Goal: Task Accomplishment & Management: Use online tool/utility

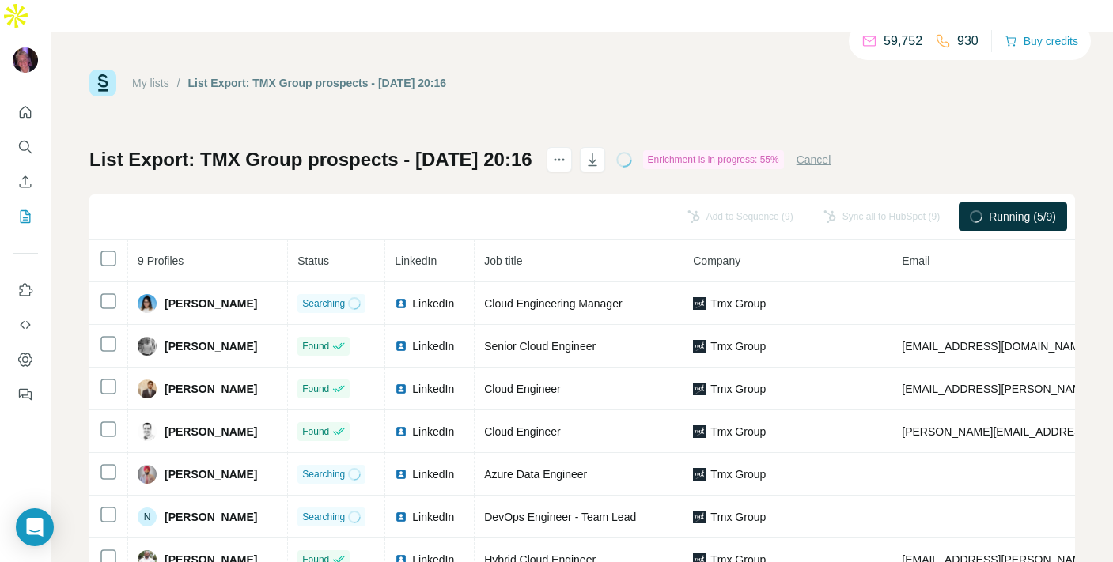
click at [165, 195] on div "Add to Sequence (9) Sync all to HubSpot (9) Running (5/9)" at bounding box center [582, 217] width 986 height 45
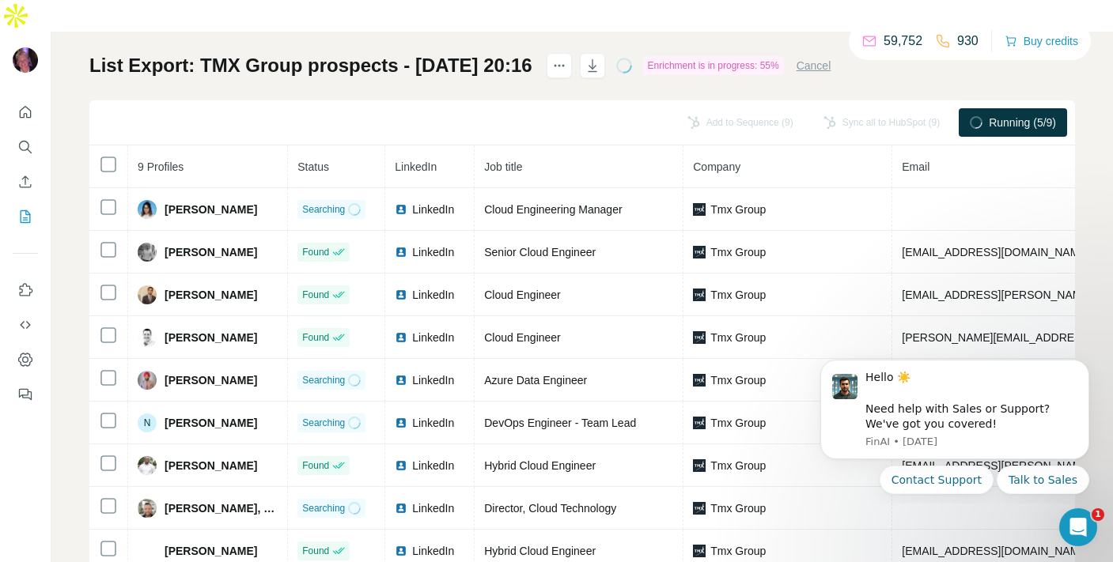
scroll to position [101, 0]
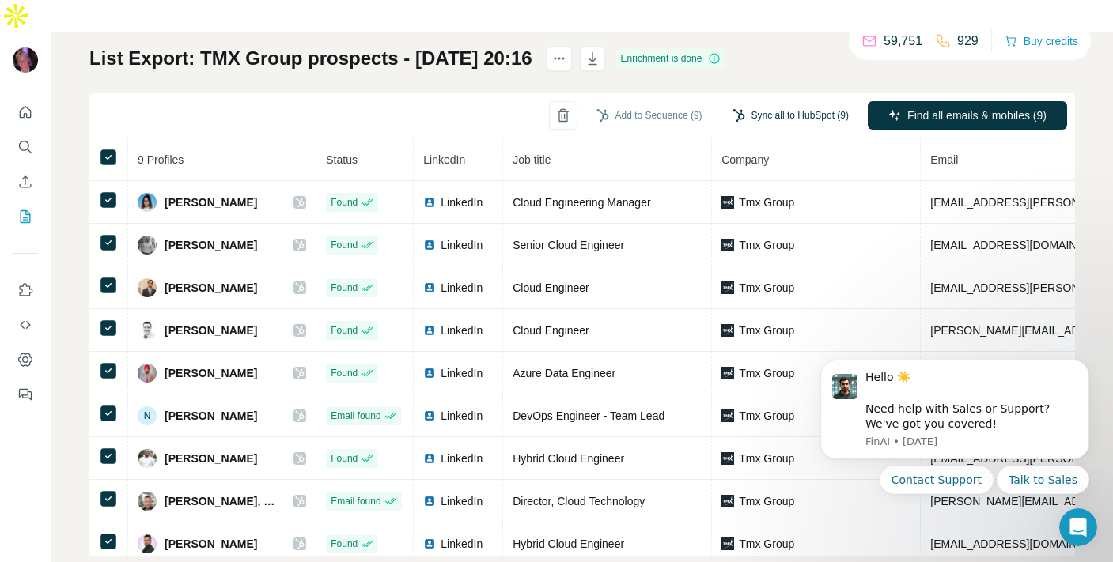
click at [778, 104] on button "Sync all to HubSpot (9)" at bounding box center [790, 116] width 138 height 24
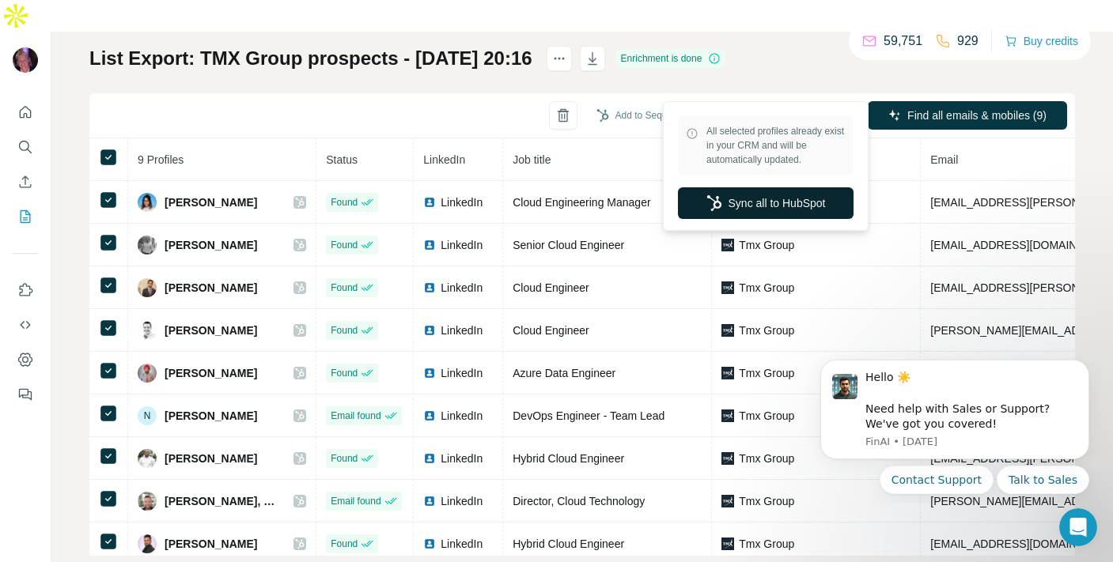
click at [741, 214] on button "Sync all to HubSpot" at bounding box center [766, 203] width 176 height 32
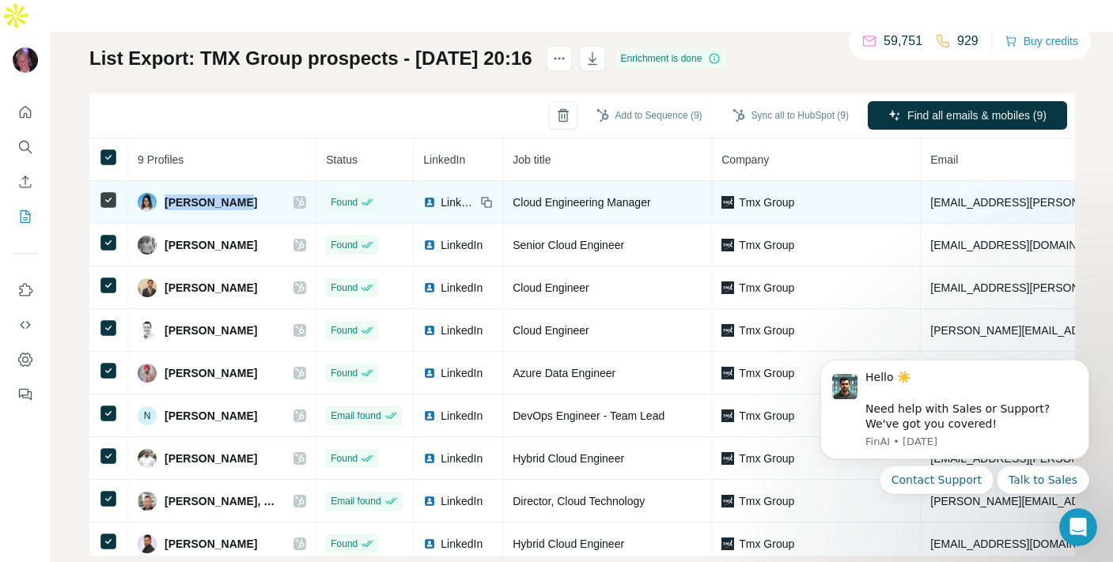
drag, startPoint x: 167, startPoint y: 172, endPoint x: 240, endPoint y: 172, distance: 73.6
click at [240, 193] on div "[PERSON_NAME]" at bounding box center [222, 202] width 168 height 19
copy span "[PERSON_NAME]"
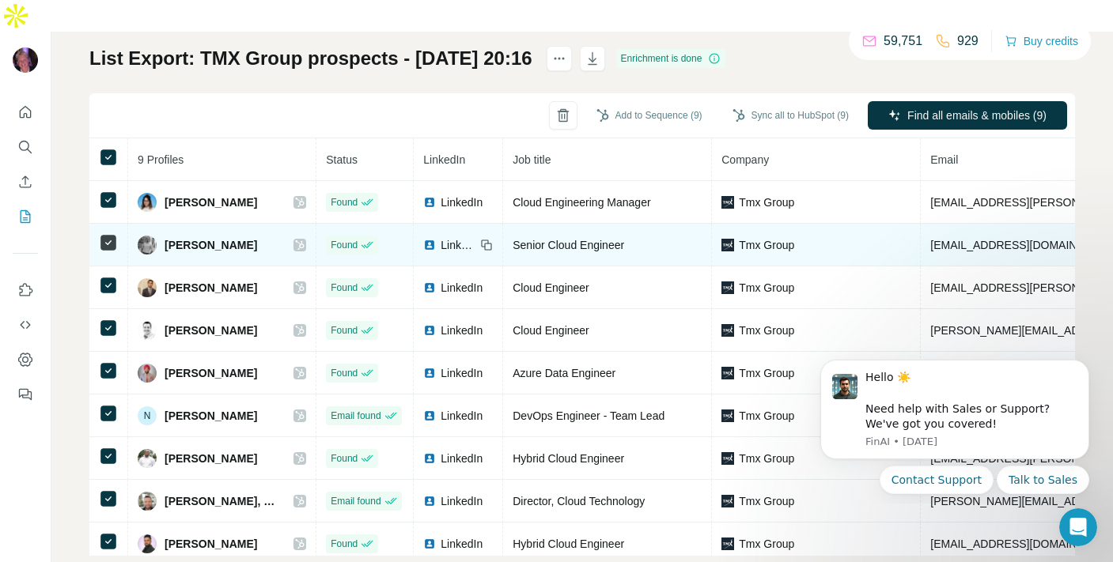
click at [193, 237] on span "[PERSON_NAME]" at bounding box center [211, 245] width 93 height 16
click at [295, 239] on icon at bounding box center [299, 245] width 9 height 13
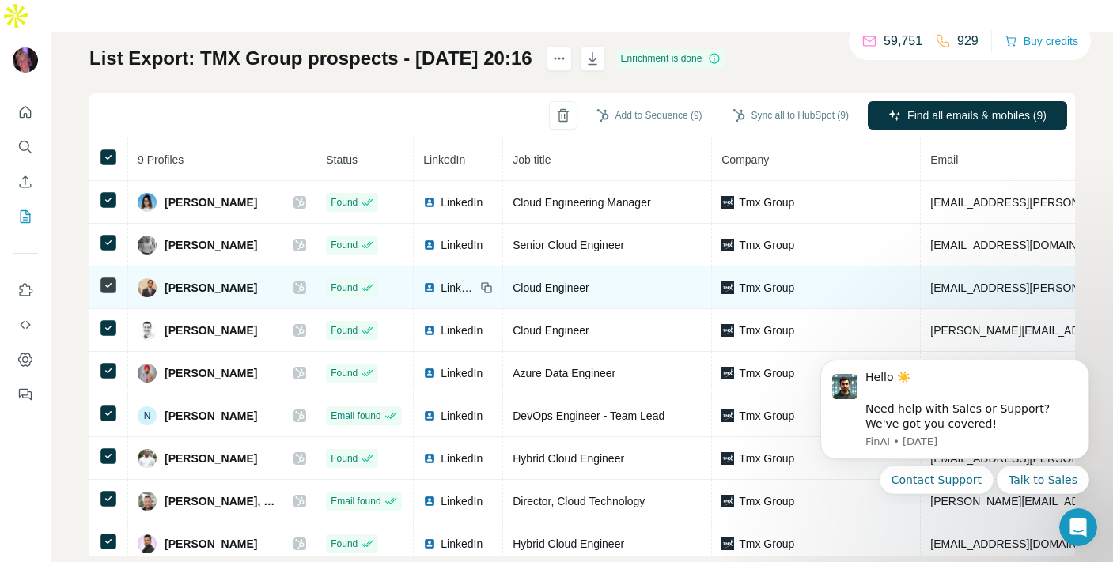
click at [295, 282] on icon at bounding box center [299, 288] width 9 height 13
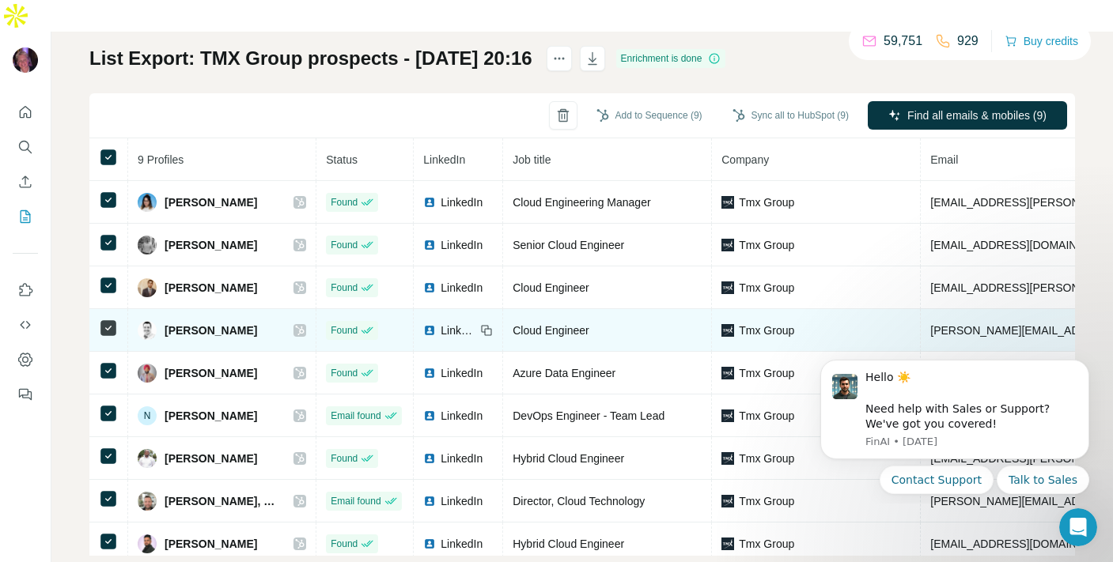
click at [295, 324] on icon at bounding box center [299, 330] width 9 height 13
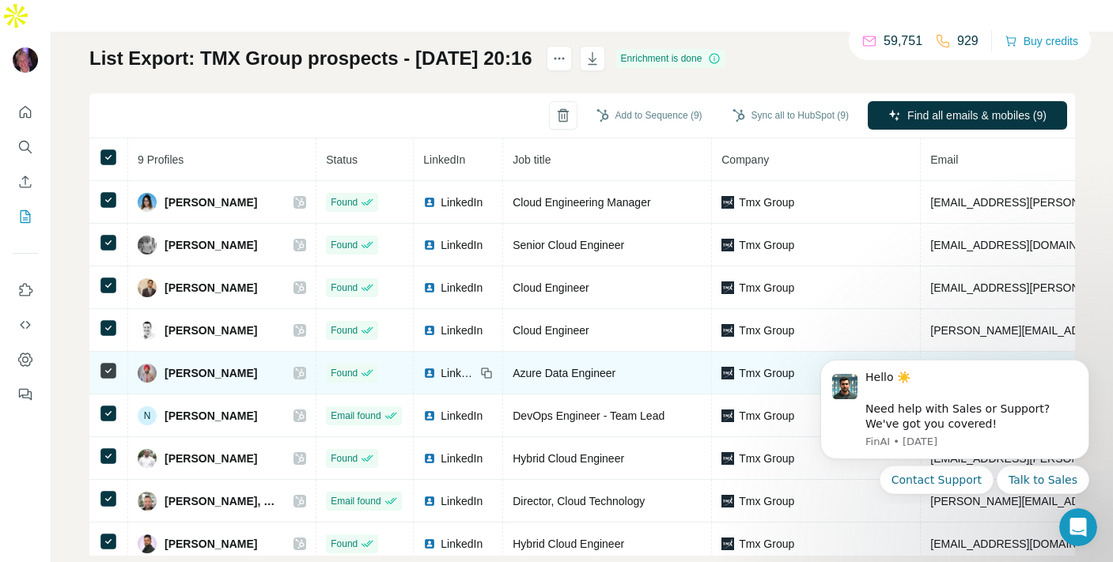
click at [295, 367] on icon at bounding box center [299, 373] width 9 height 13
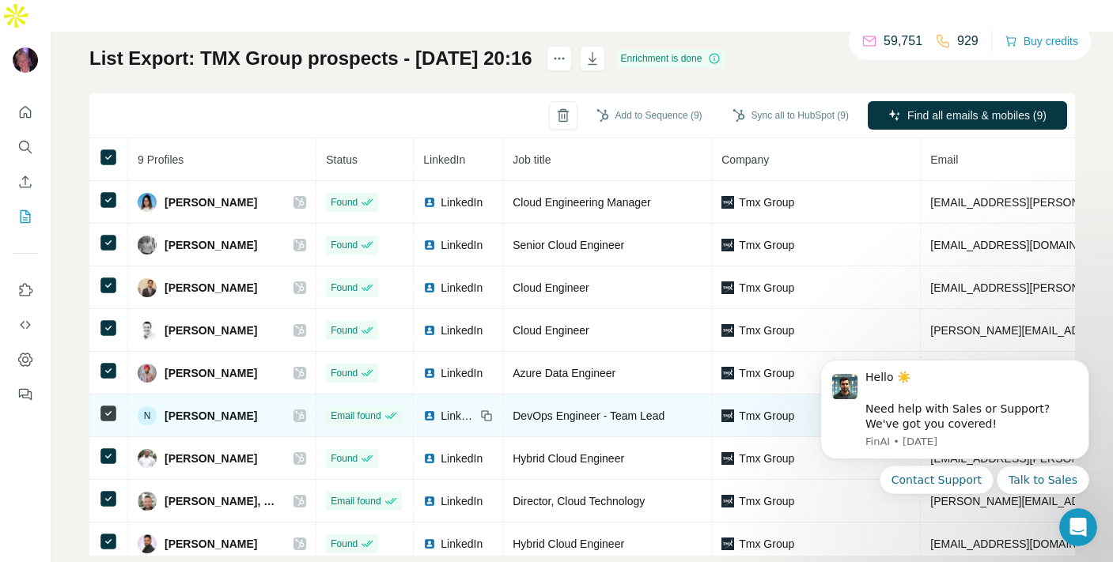
click at [295, 410] on icon at bounding box center [299, 416] width 9 height 13
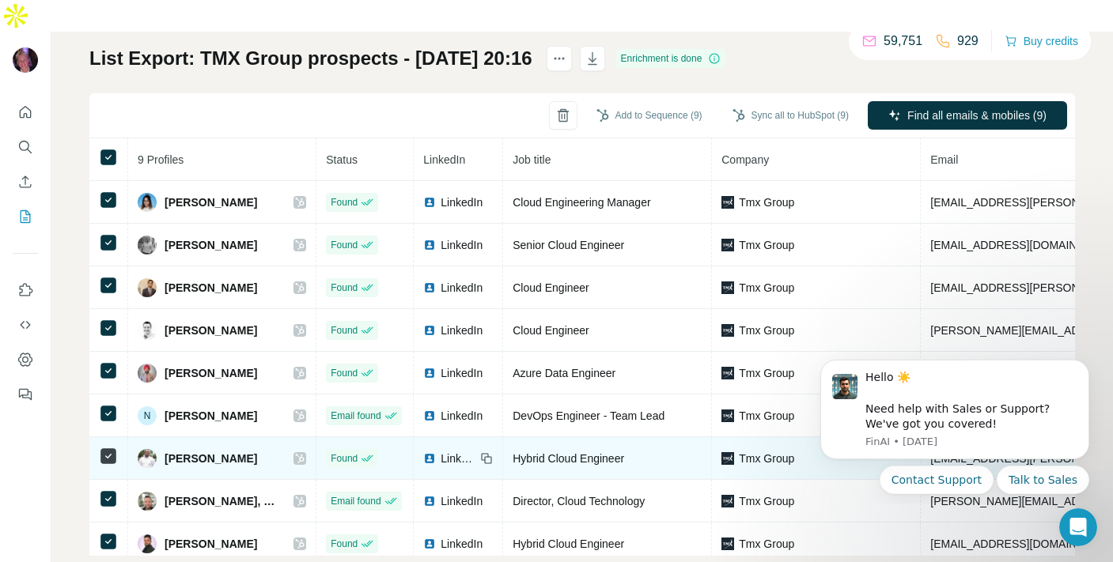
click at [295, 452] on icon at bounding box center [299, 458] width 9 height 13
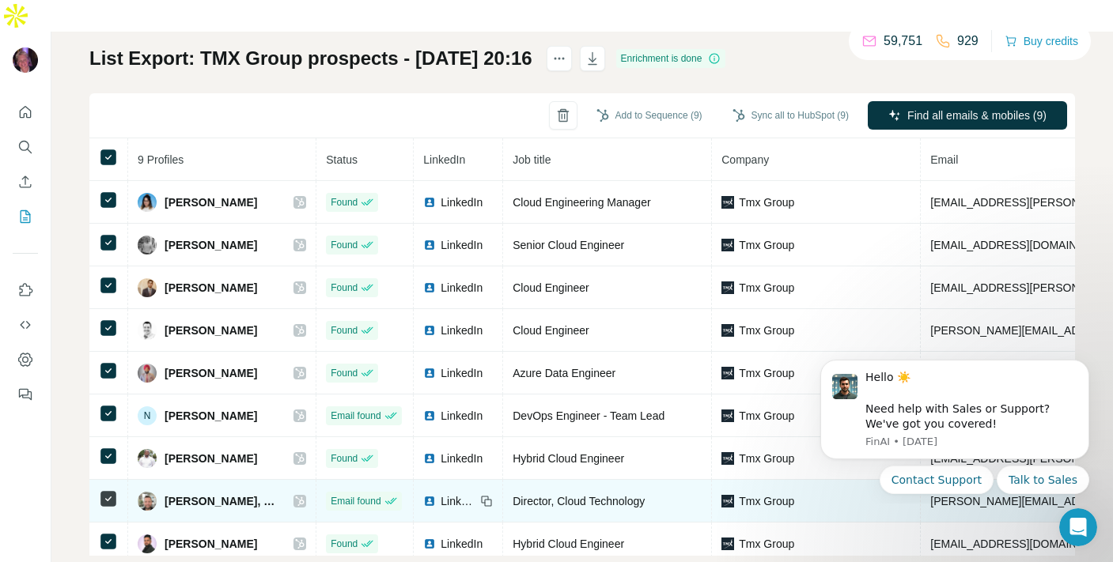
click at [296, 497] on icon at bounding box center [300, 501] width 9 height 9
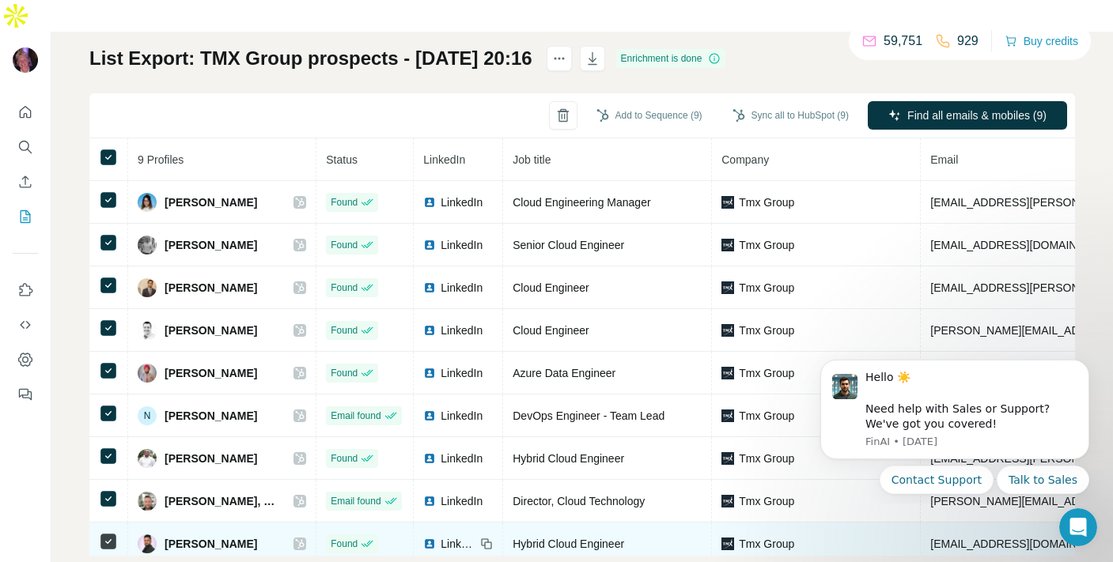
click at [295, 538] on icon at bounding box center [299, 544] width 9 height 13
